Goal: Find specific page/section: Find specific page/section

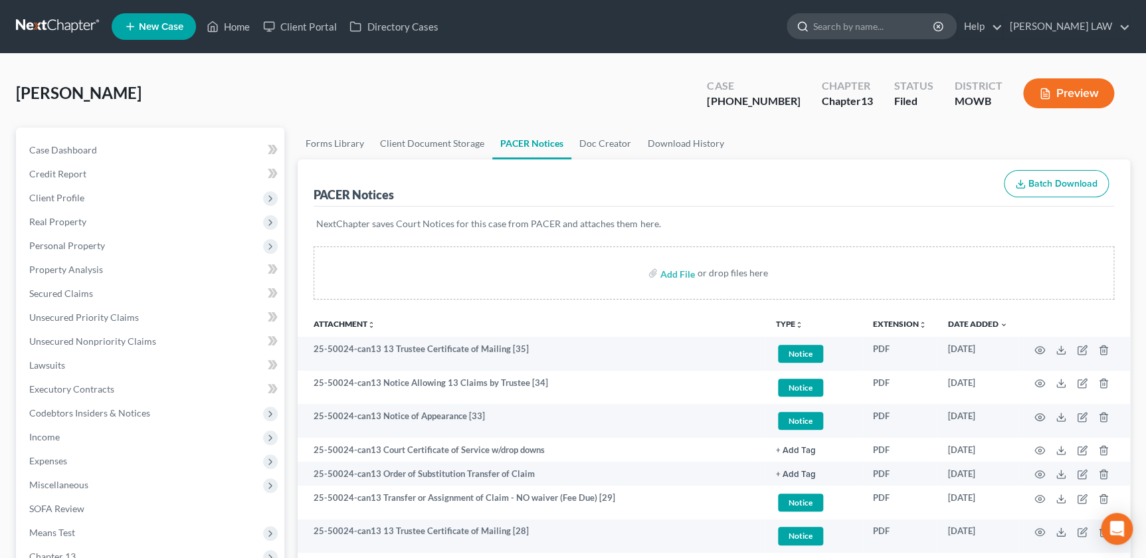
click at [885, 14] on input "search" at bounding box center [874, 26] width 122 height 25
type input "steenstry"
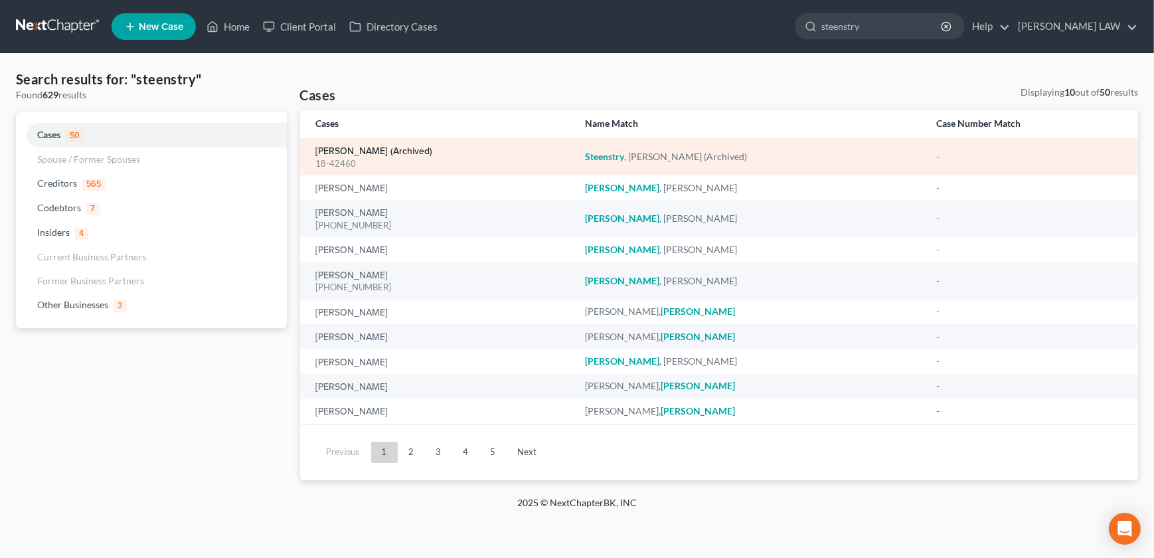
click at [344, 155] on link "[PERSON_NAME] (Archived)" at bounding box center [374, 151] width 117 height 9
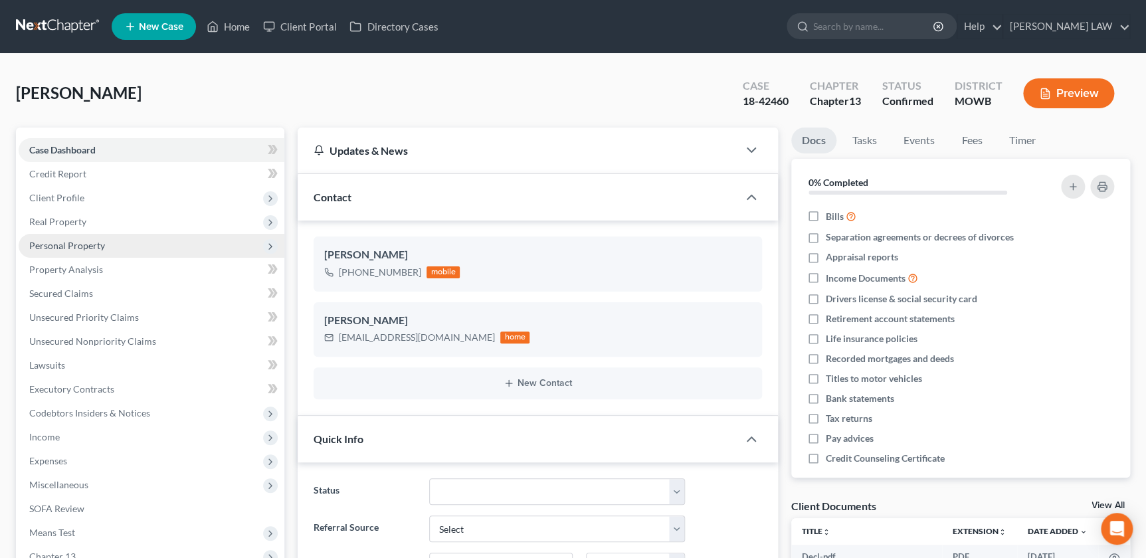
scroll to position [307, 0]
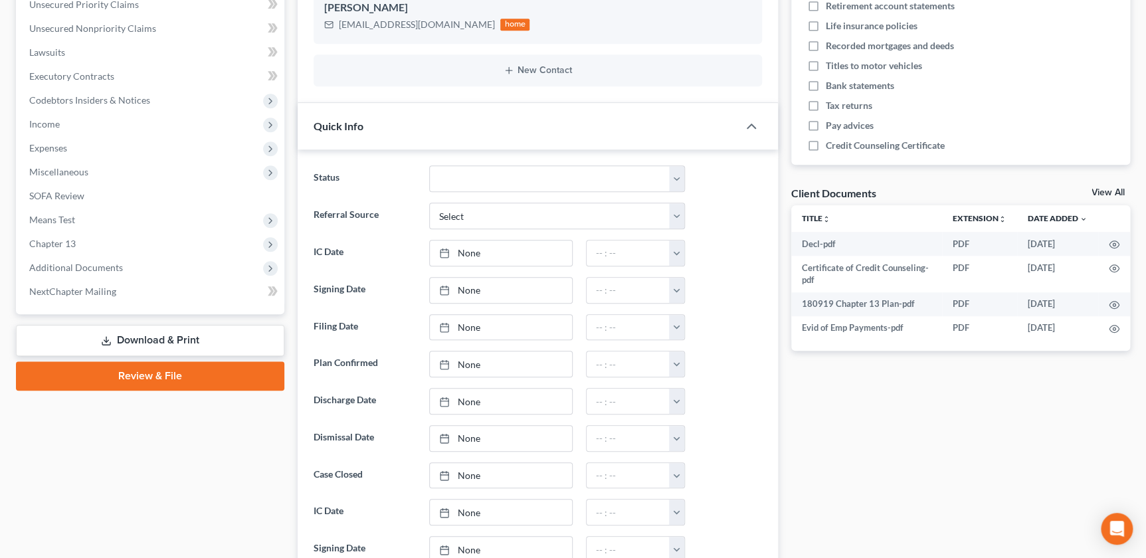
scroll to position [338, 0]
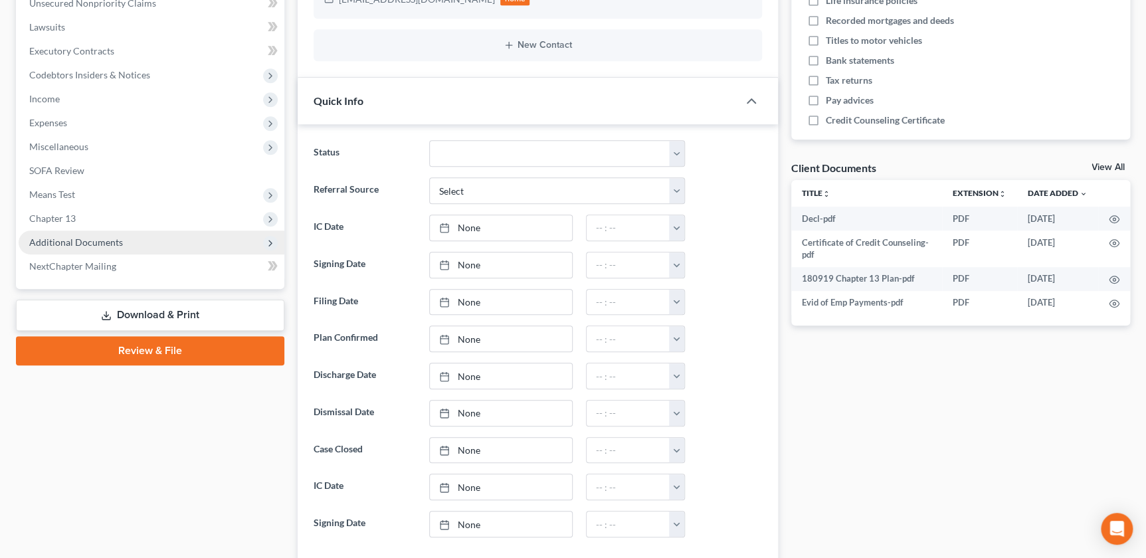
click at [135, 236] on span "Additional Documents" at bounding box center [152, 242] width 266 height 24
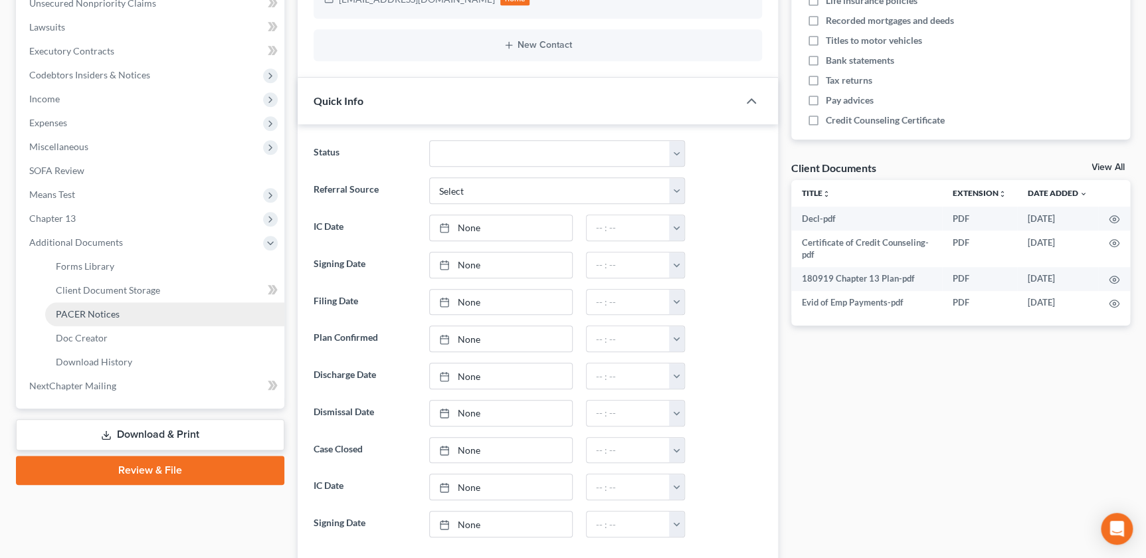
click at [116, 322] on link "PACER Notices" at bounding box center [164, 314] width 239 height 24
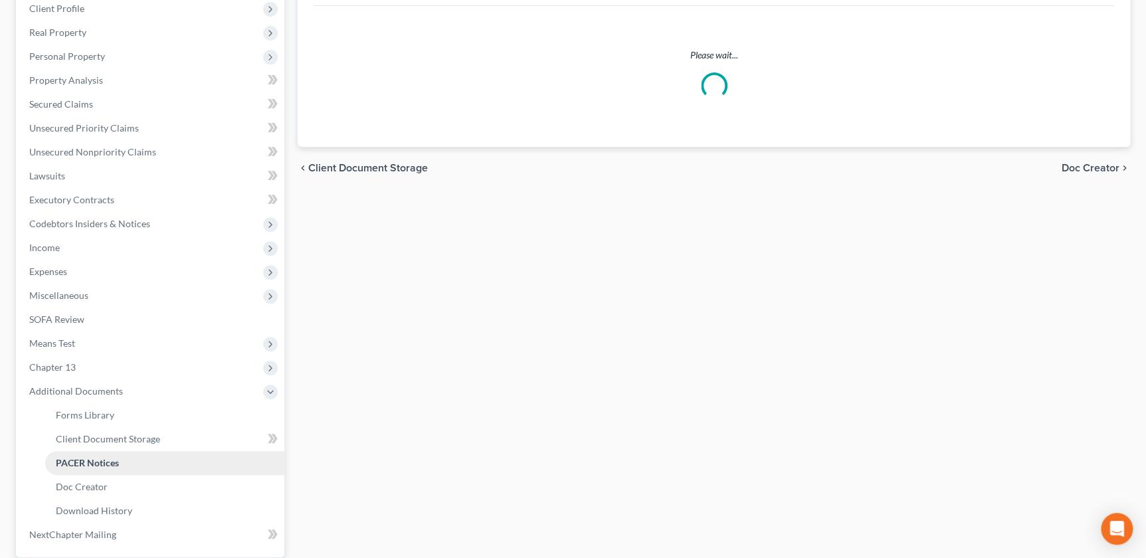
scroll to position [9, 0]
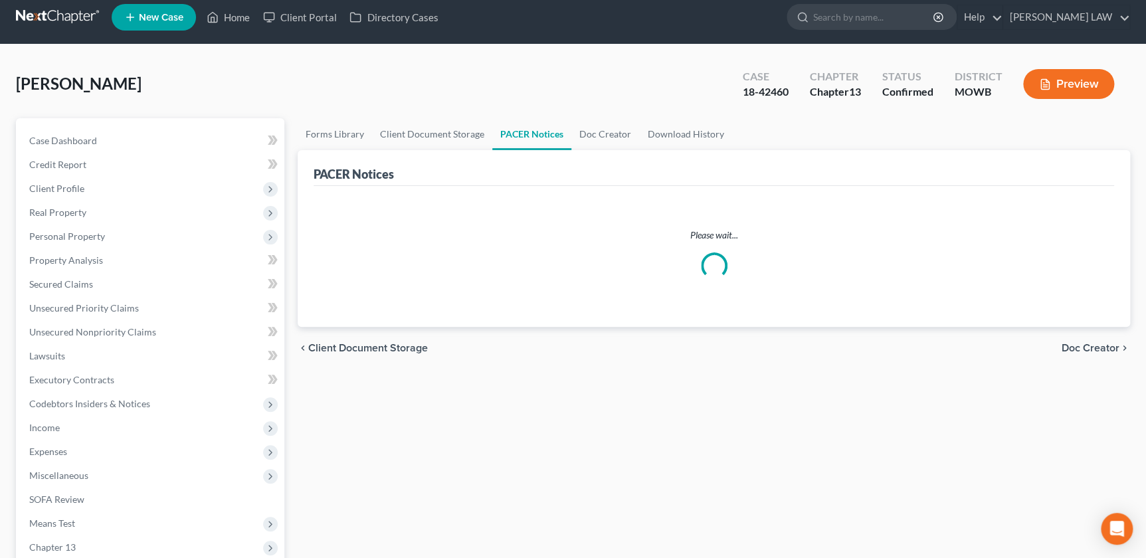
click at [116, 322] on ul "Case Dashboard Payments Invoices Payments Payments Credit Report Client Profile" at bounding box center [152, 428] width 266 height 598
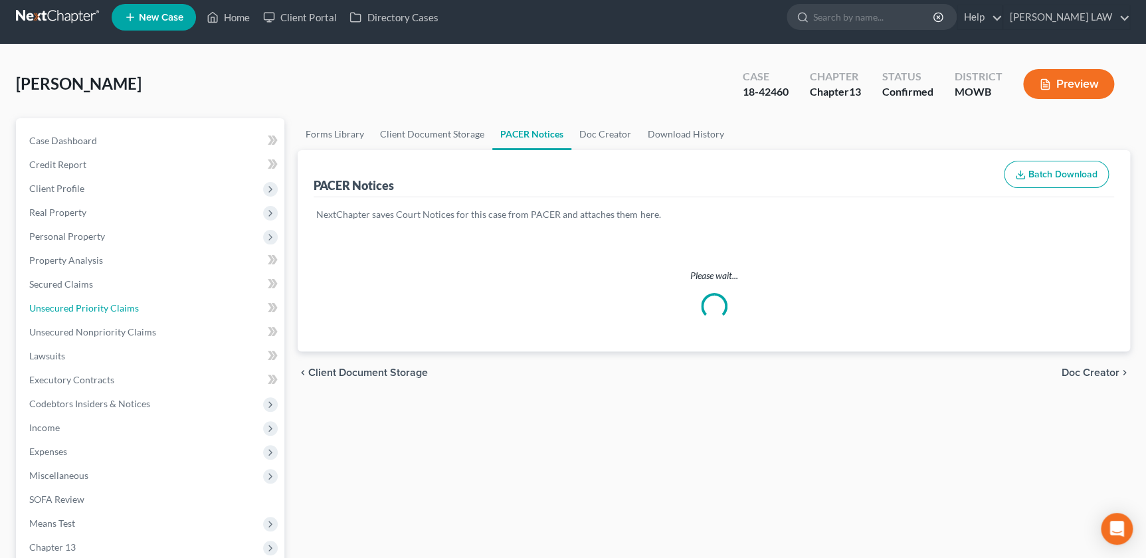
scroll to position [0, 0]
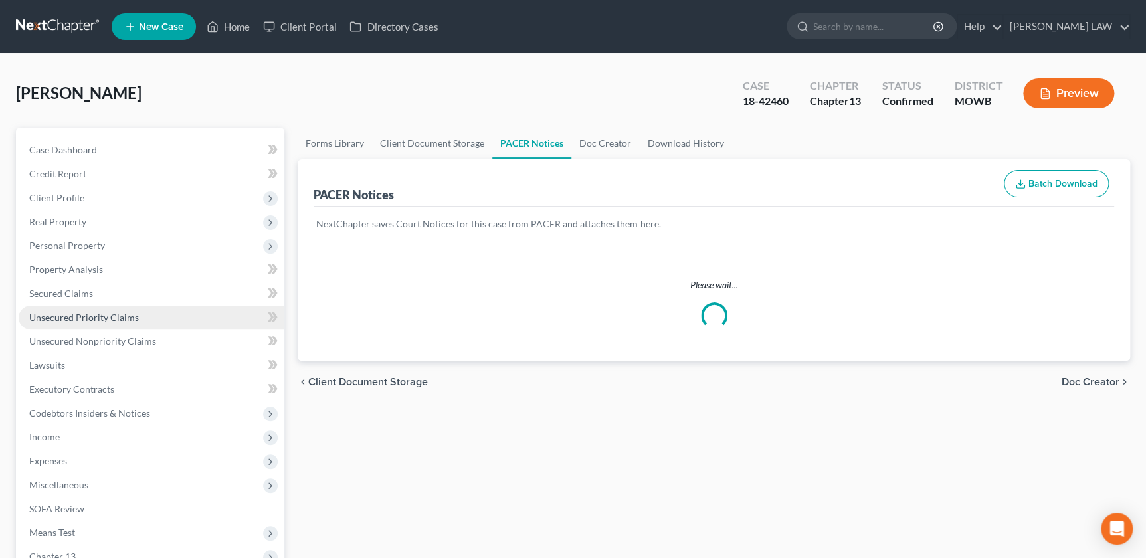
click at [116, 322] on link "Unsecured Priority Claims" at bounding box center [152, 317] width 266 height 24
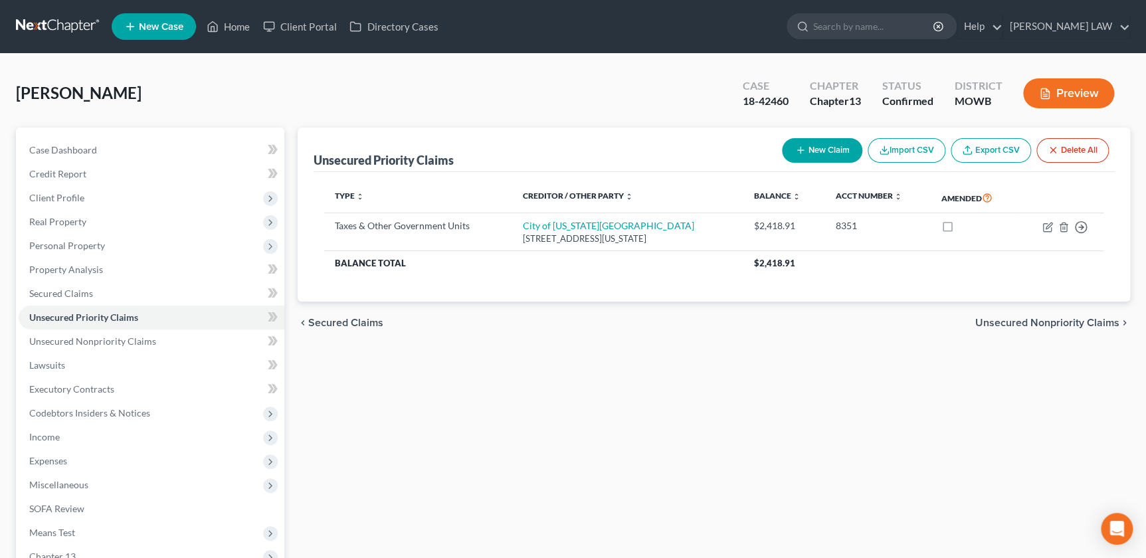
click at [294, 457] on div "Unsecured Priority Claims New Claim Import CSV Export CSV Delete All Type expan…" at bounding box center [713, 415] width 845 height 576
click at [65, 152] on span "Case Dashboard" at bounding box center [63, 149] width 68 height 11
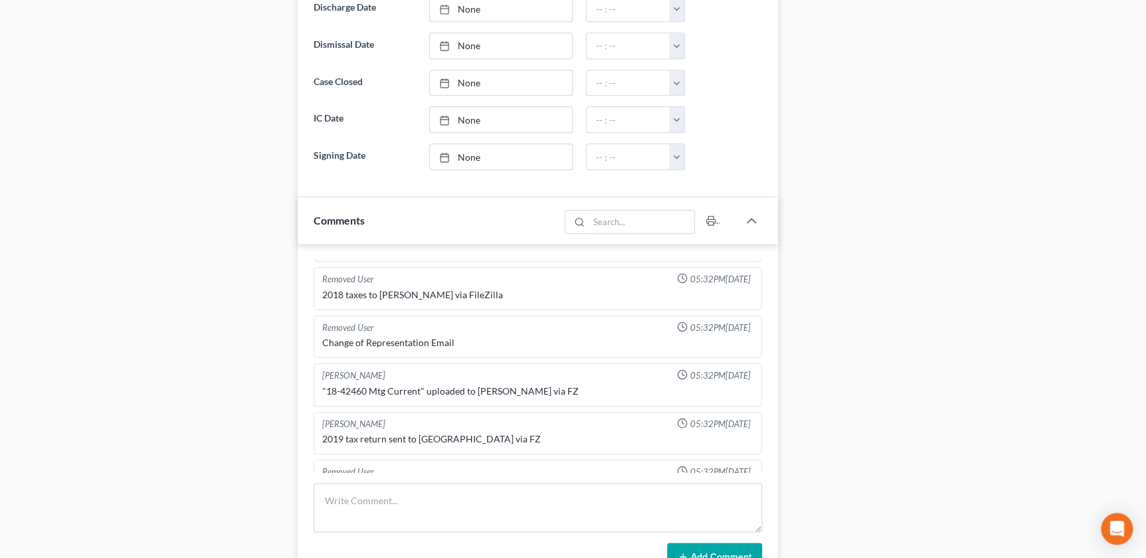
scroll to position [189, 0]
drag, startPoint x: 984, startPoint y: 207, endPoint x: 955, endPoint y: 204, distance: 29.4
click at [984, 207] on div "Docs Tasks Events Fees Timer 0% Completed Nothing here yet! Bills Separation ag…" at bounding box center [960, 145] width 352 height 1447
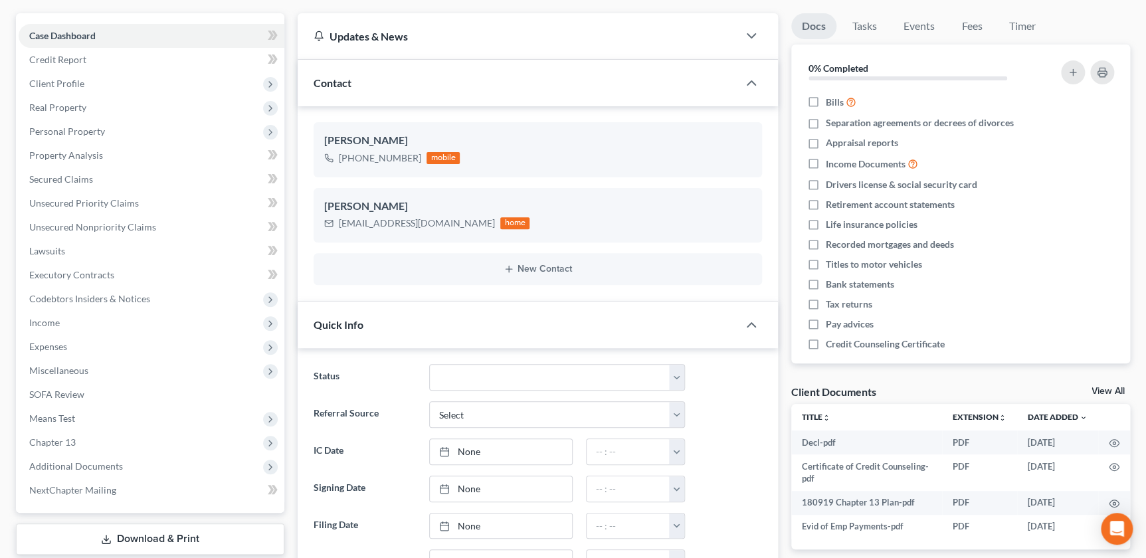
scroll to position [26, 0]
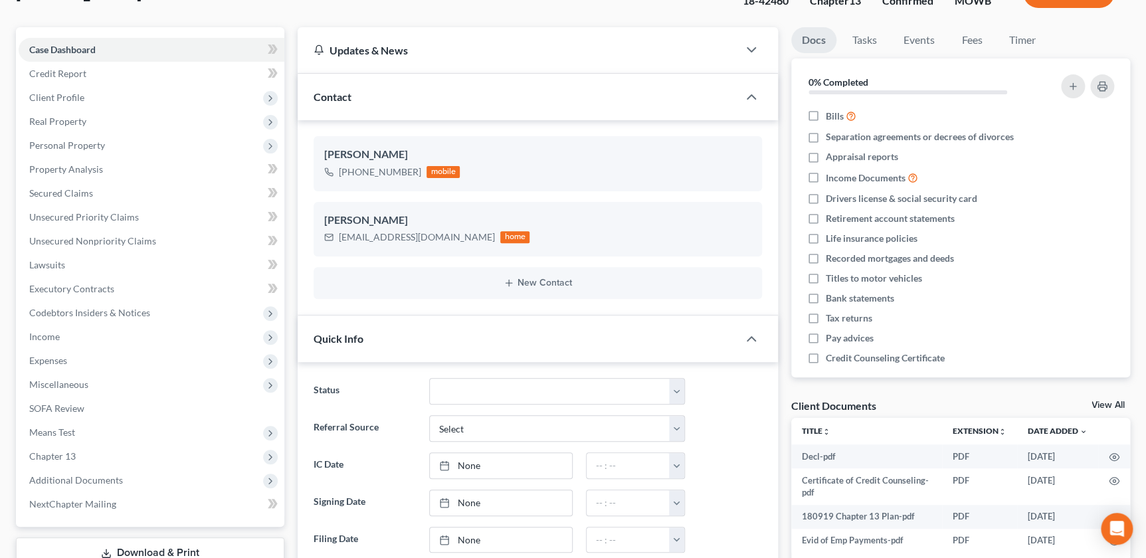
scroll to position [122, 0]
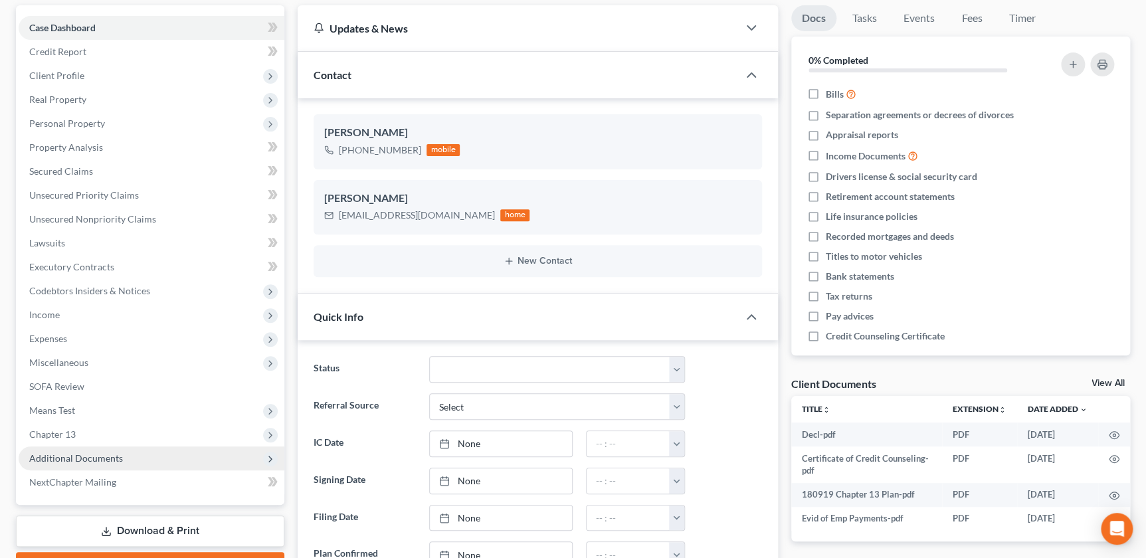
click at [104, 466] on span "Additional Documents" at bounding box center [152, 458] width 266 height 24
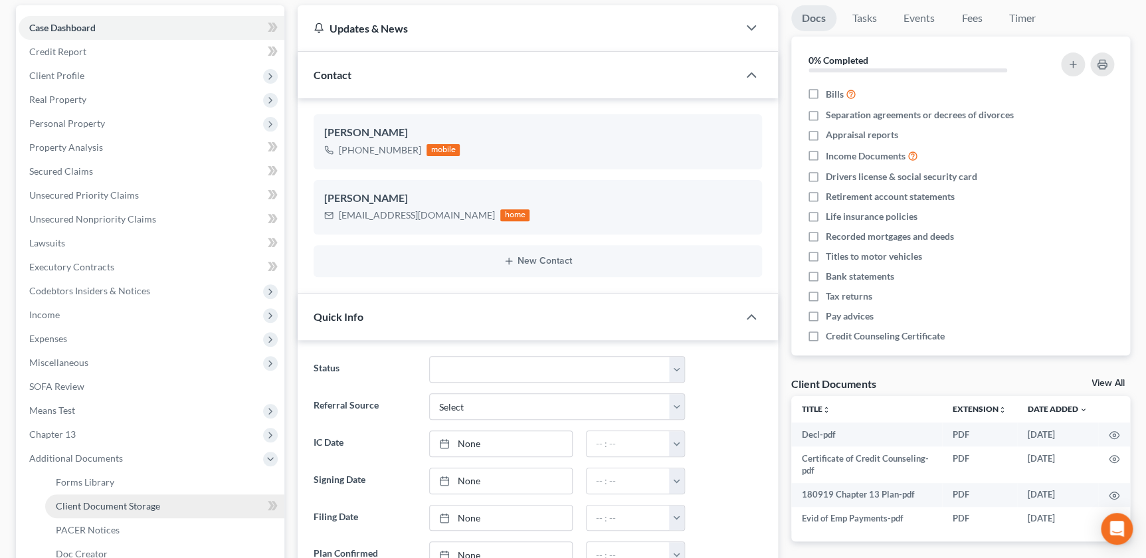
click at [129, 503] on span "Client Document Storage" at bounding box center [108, 505] width 104 height 11
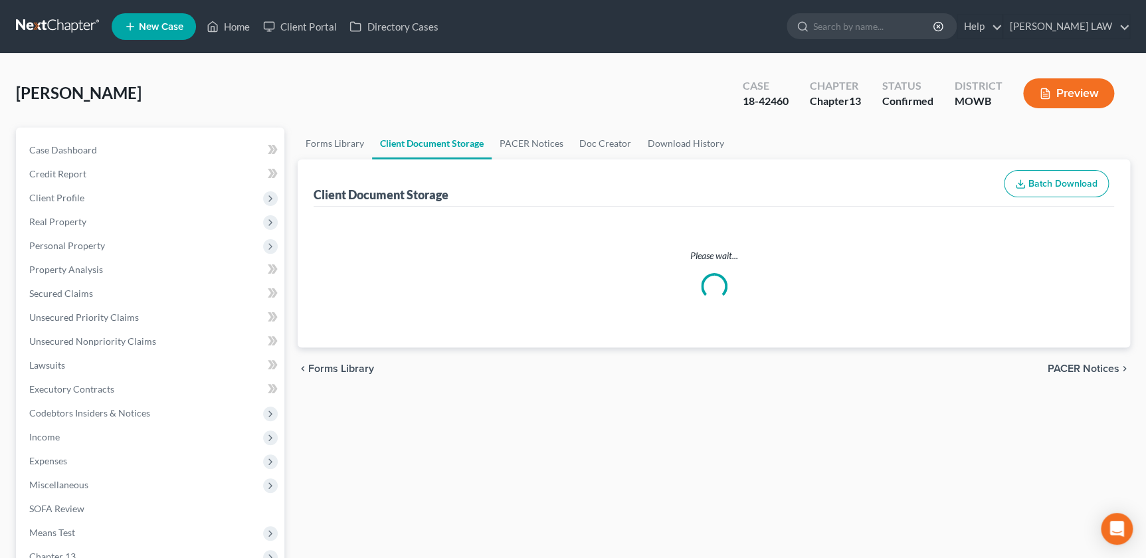
select select "21"
select select "18"
select select "5"
select select "24"
